Goal: Obtain resource: Obtain resource

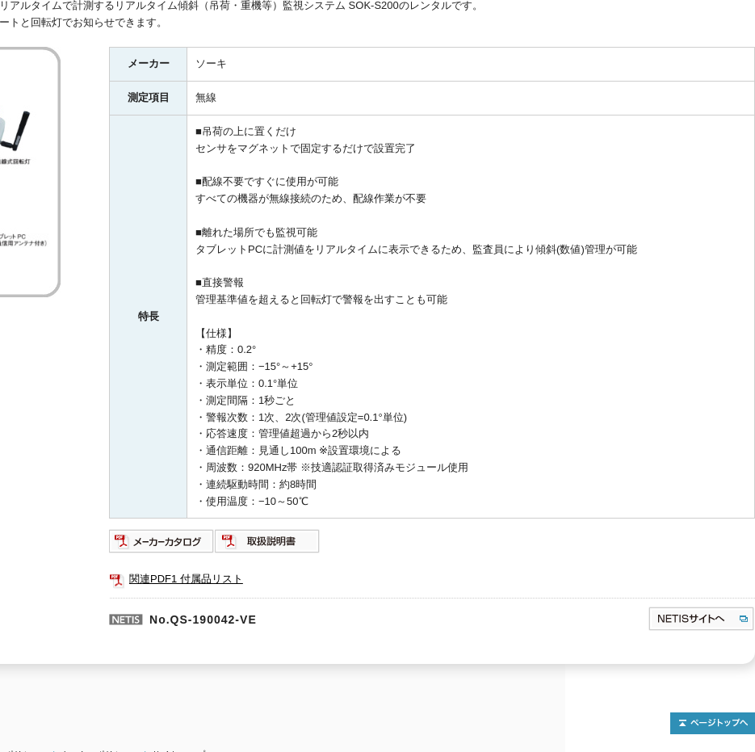
scroll to position [338, 190]
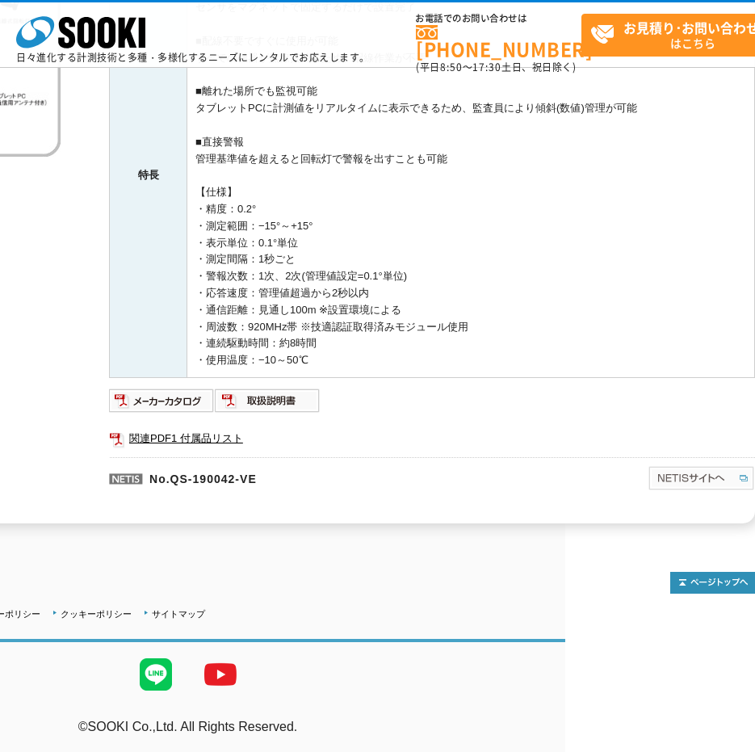
click at [709, 467] on img at bounding box center [701, 478] width 107 height 26
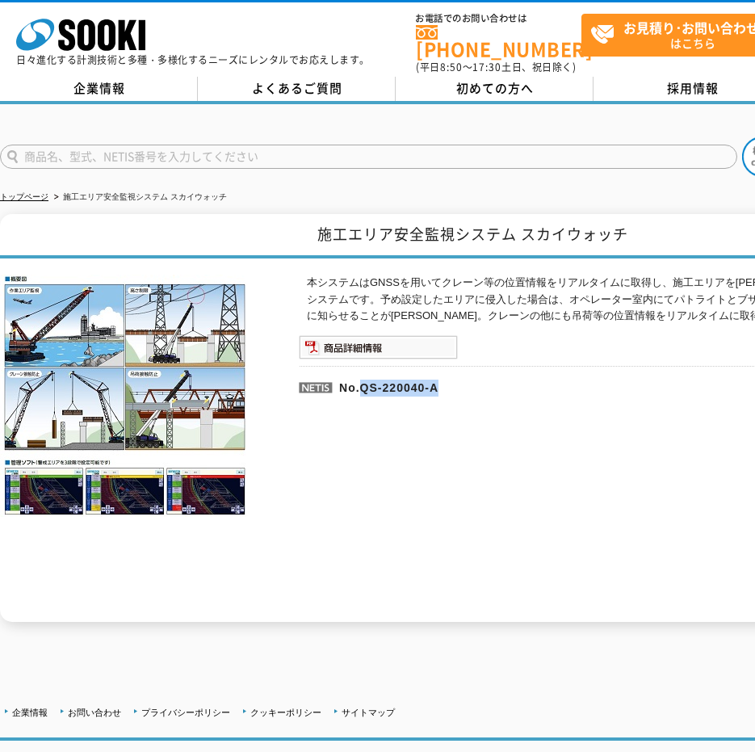
drag, startPoint x: 362, startPoint y: 376, endPoint x: 455, endPoint y: 381, distance: 93.0
click at [455, 381] on p "No.QS-220040-A" at bounding box center [490, 385] width 383 height 39
copy p "QS-220040-A"
